Goal: Task Accomplishment & Management: Manage account settings

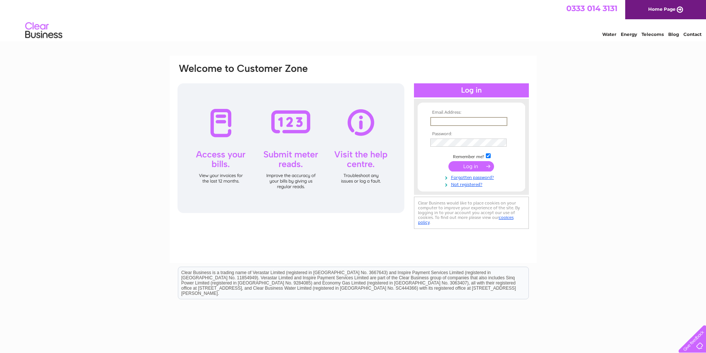
click at [434, 119] on input "text" at bounding box center [468, 121] width 77 height 9
click at [444, 121] on input "text" at bounding box center [468, 121] width 77 height 9
click at [468, 122] on input "gmacdonald@s[eirsgumley.com" at bounding box center [468, 121] width 77 height 9
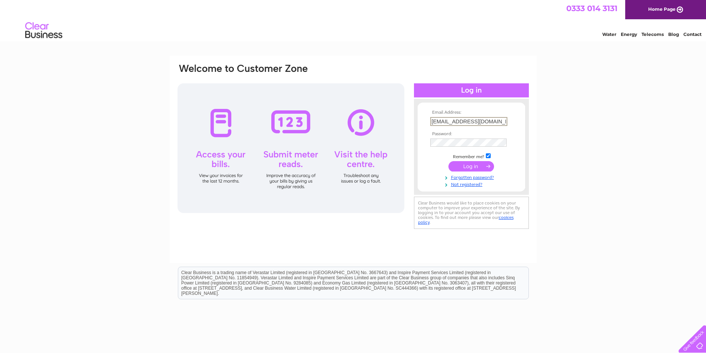
click at [493, 122] on input "[EMAIL_ADDRESS][DOMAIN_NAME]" at bounding box center [468, 121] width 77 height 9
type input "[EMAIL_ADDRESS][DOMAIN_NAME]"
click at [486, 177] on link "Forgotten password?" at bounding box center [472, 176] width 84 height 7
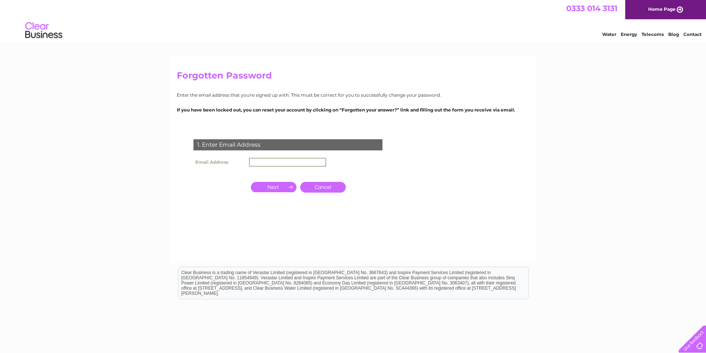
click at [290, 163] on input "text" at bounding box center [287, 162] width 77 height 9
type input "[EMAIL_ADDRESS][DOMAIN_NAME]"
click at [276, 186] on input "button" at bounding box center [274, 187] width 46 height 10
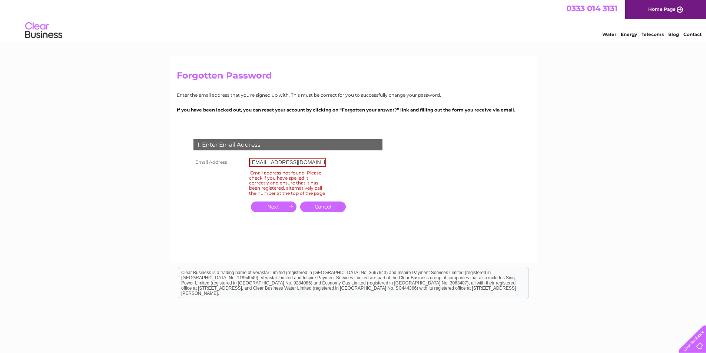
click at [275, 210] on input "button" at bounding box center [274, 207] width 46 height 10
